Goal: Register for event/course

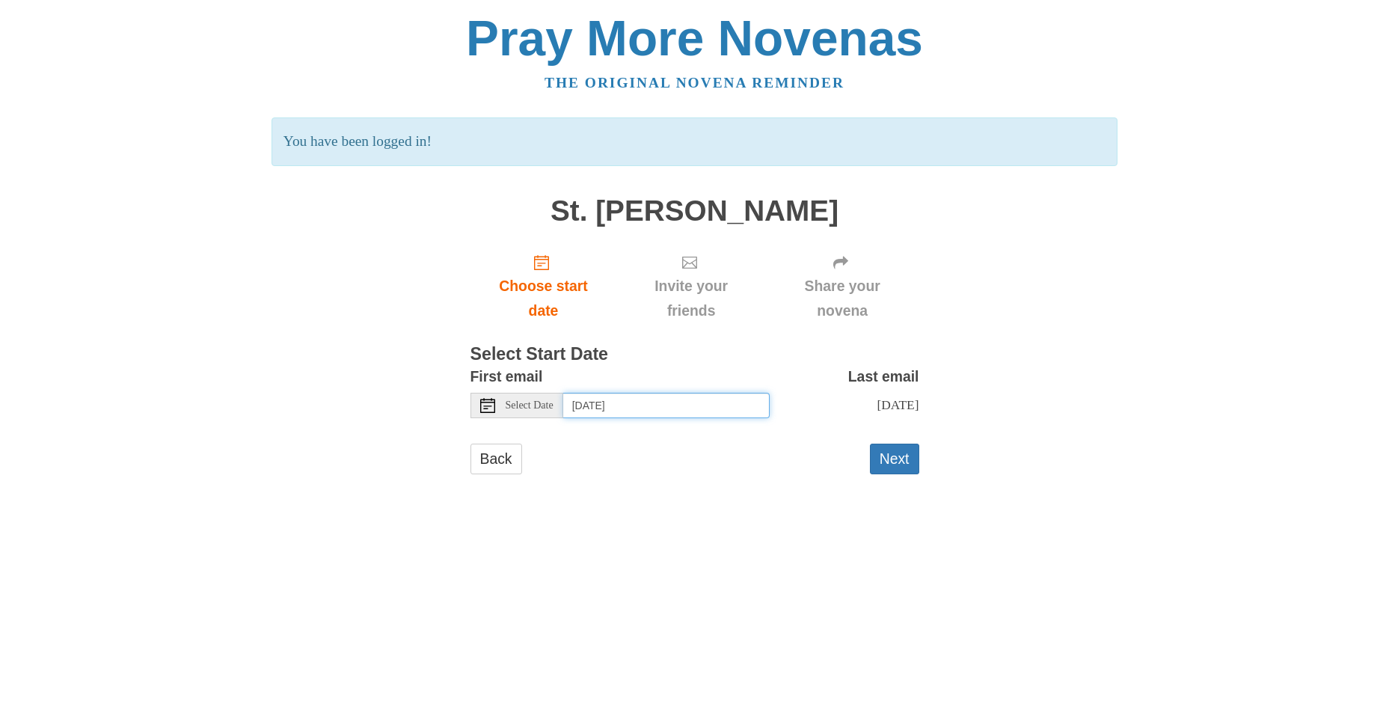
click at [677, 403] on input "[DATE]" at bounding box center [666, 405] width 206 height 25
click at [898, 459] on button "Next" at bounding box center [894, 459] width 49 height 31
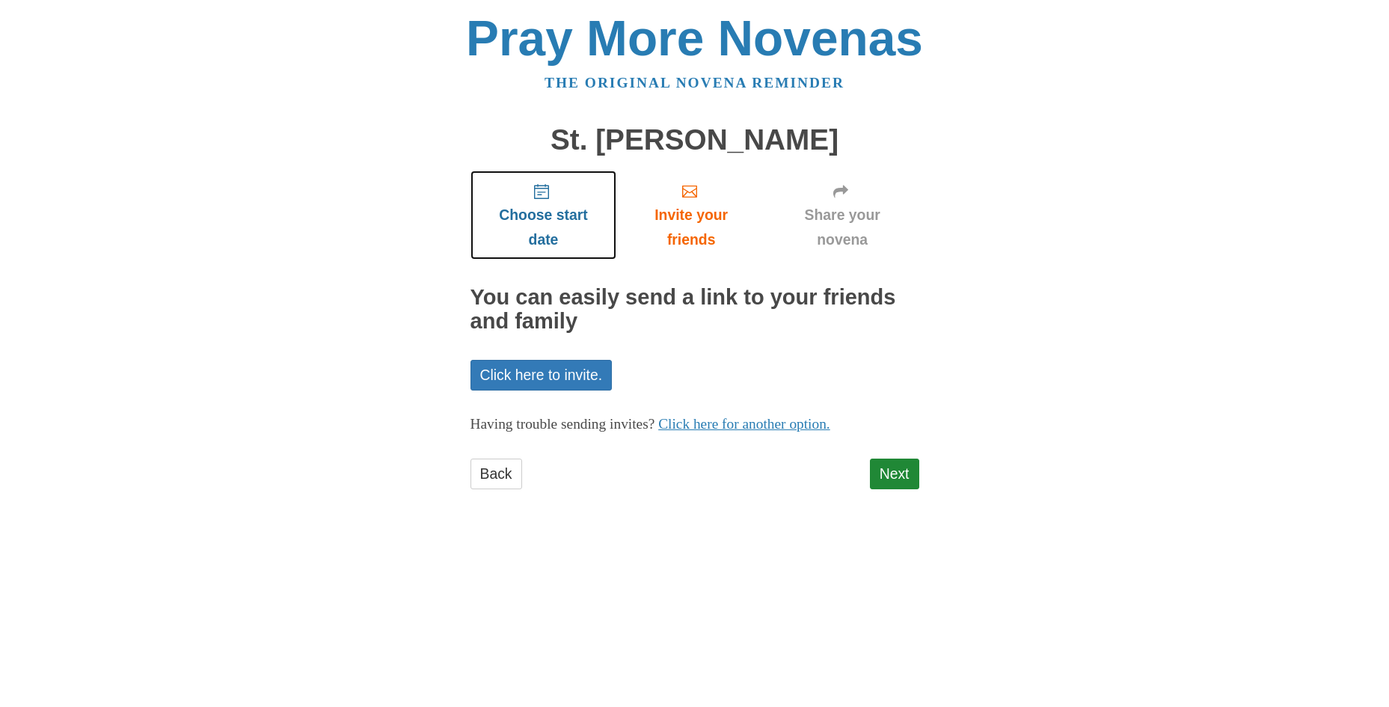
click at [542, 206] on span "Choose start date" at bounding box center [543, 227] width 117 height 49
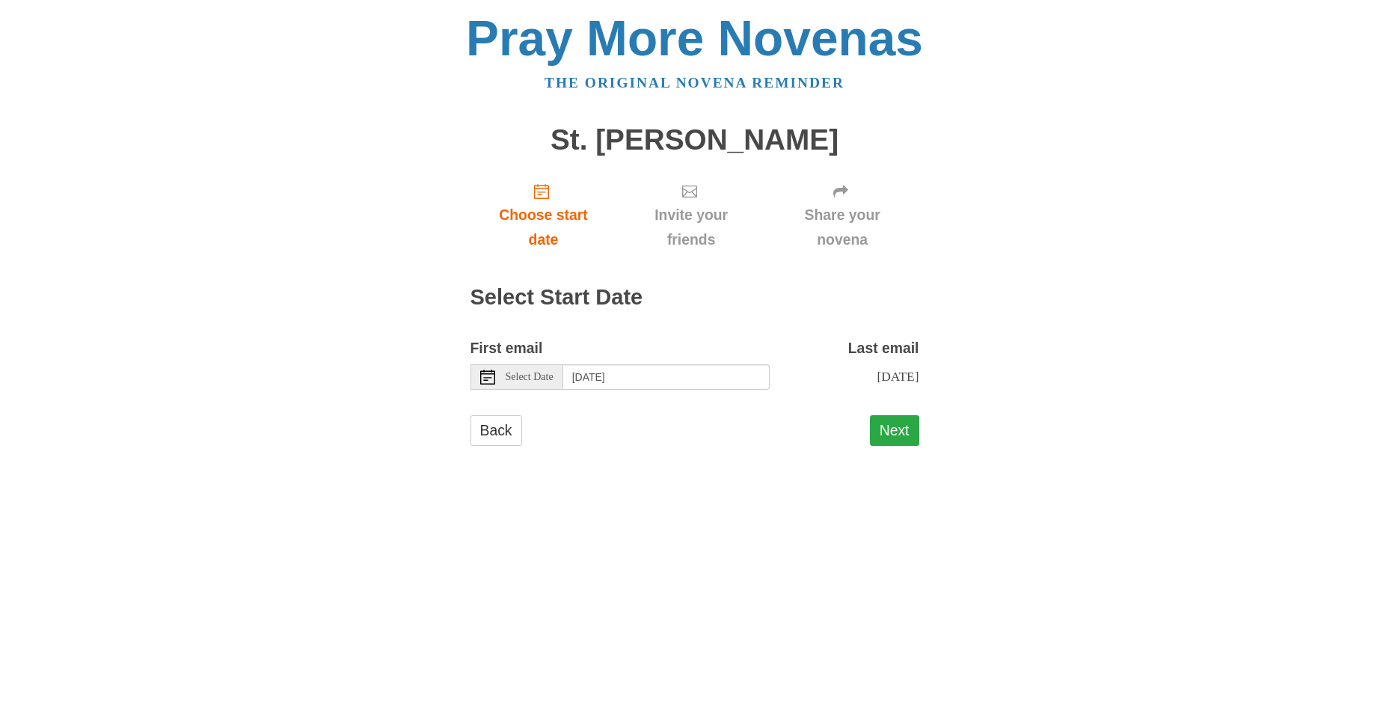
click at [894, 426] on button "Next" at bounding box center [894, 430] width 49 height 31
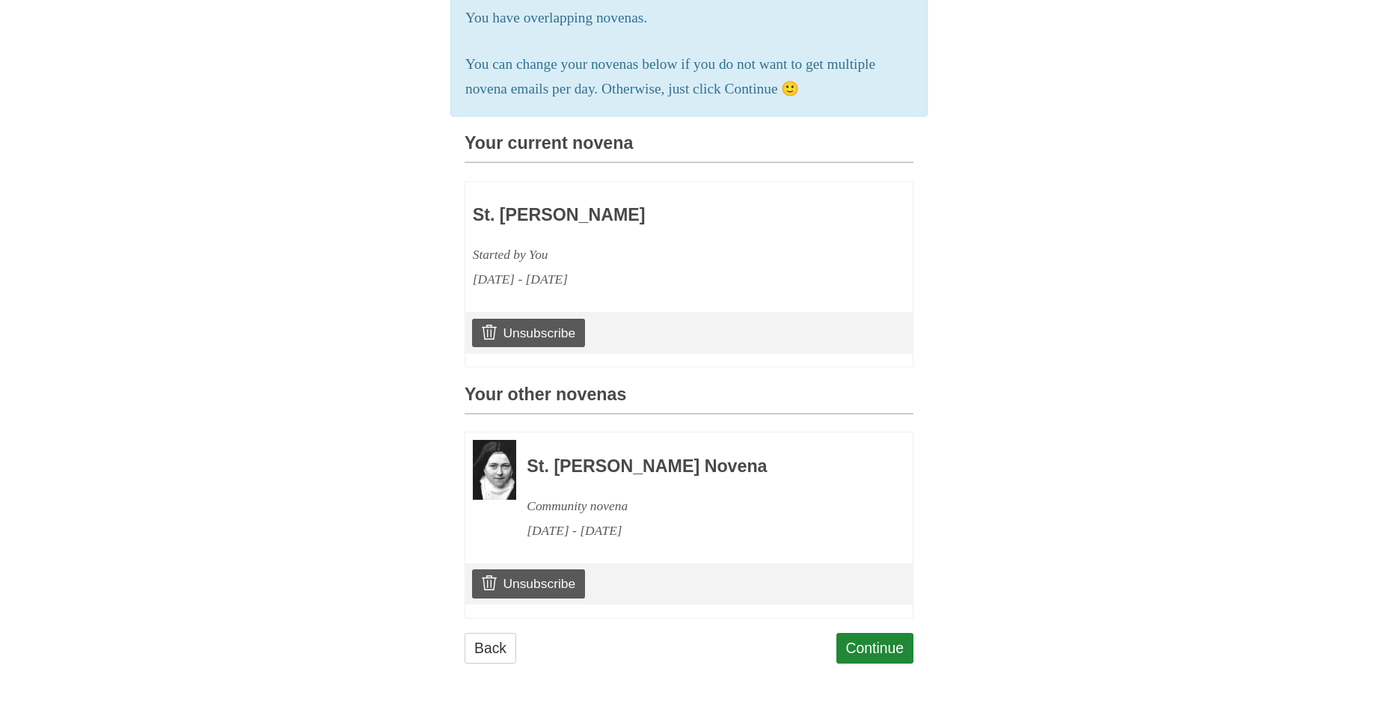
scroll to position [308, 0]
click at [877, 648] on link "Continue" at bounding box center [875, 648] width 78 height 31
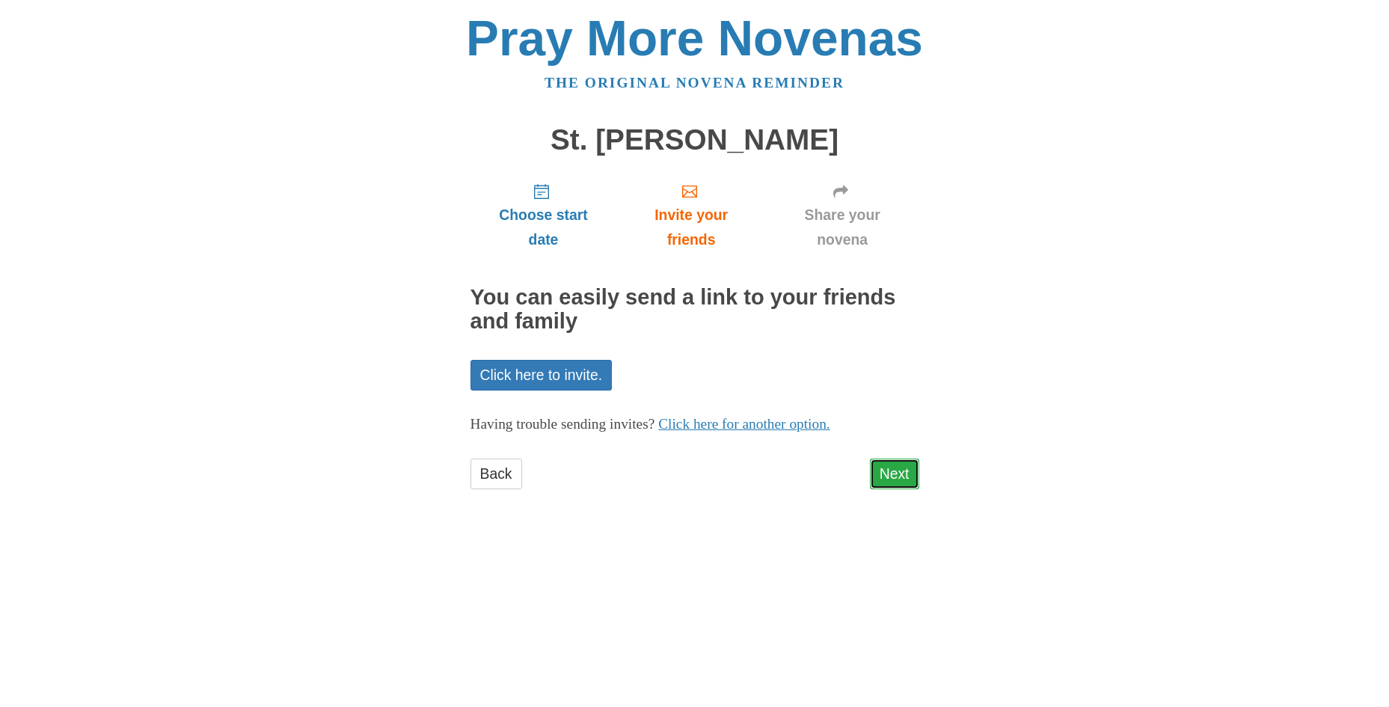
click at [902, 478] on link "Next" at bounding box center [894, 474] width 49 height 31
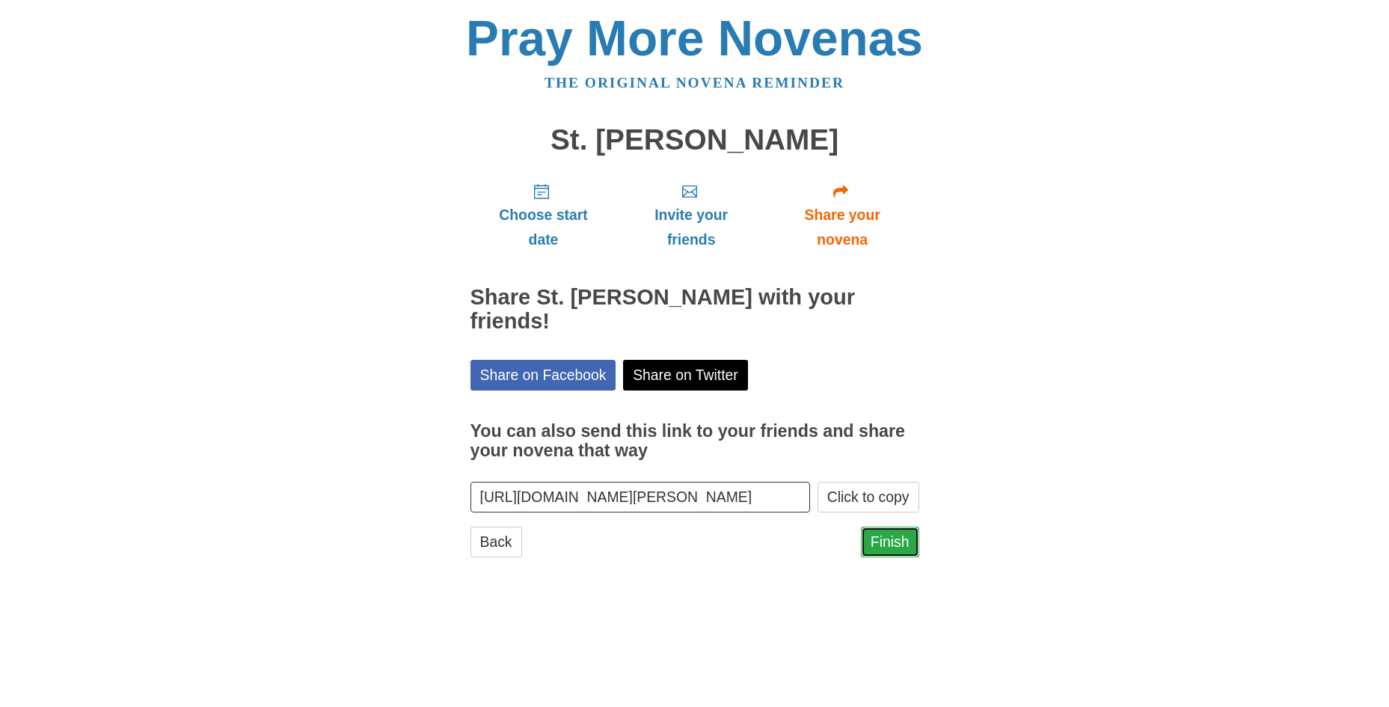
click at [898, 527] on link "Finish" at bounding box center [890, 542] width 58 height 31
